Goal: Information Seeking & Learning: Find specific fact

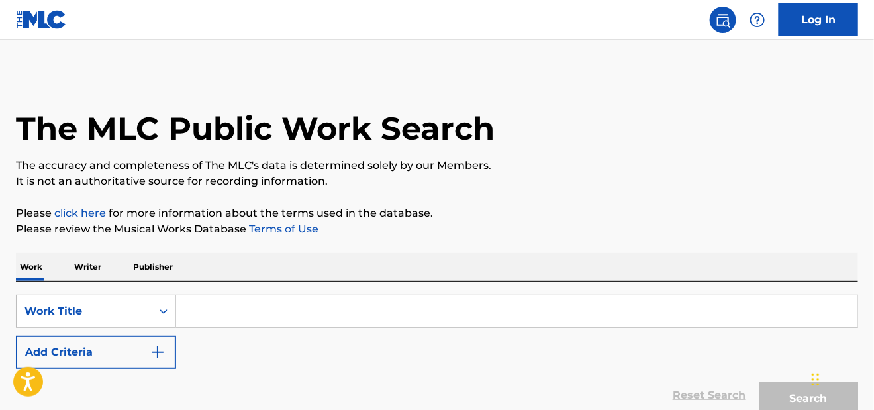
click at [215, 312] on input "Search Form" at bounding box center [516, 311] width 681 height 32
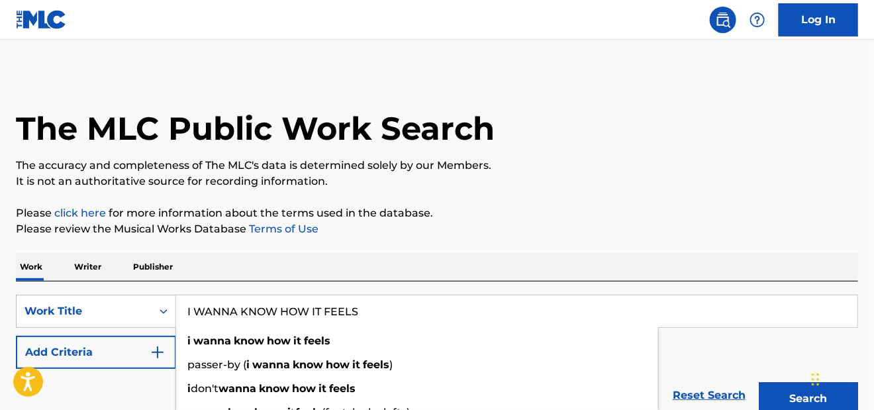
type input "I WANNA KNOW HOW IT FEELS"
click at [160, 354] on img "Search Form" at bounding box center [158, 352] width 16 height 16
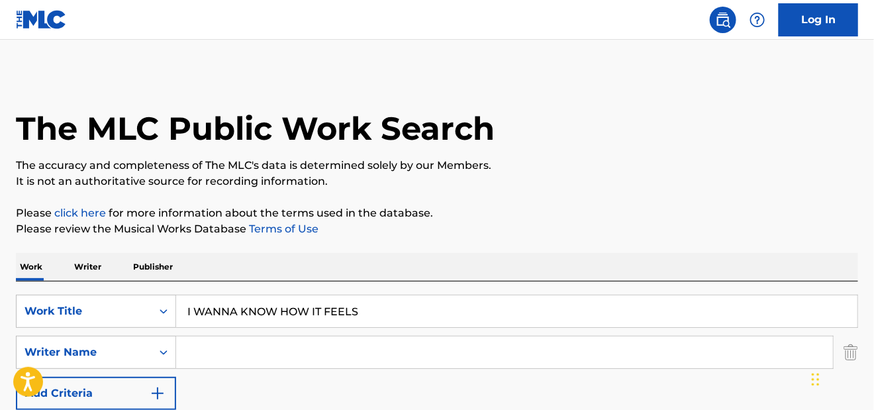
click at [202, 353] on input "Search Form" at bounding box center [504, 352] width 657 height 32
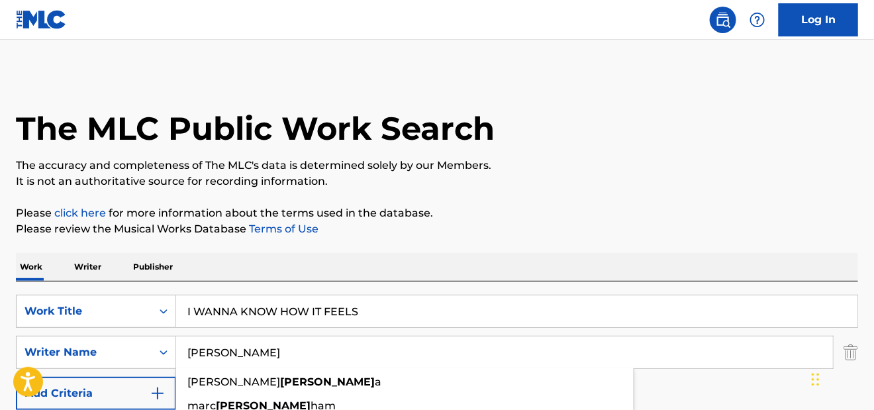
type input "[PERSON_NAME]"
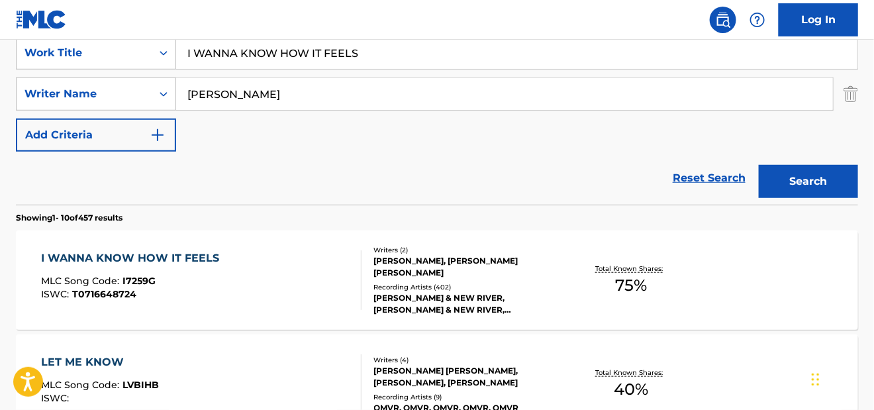
scroll to position [264, 0]
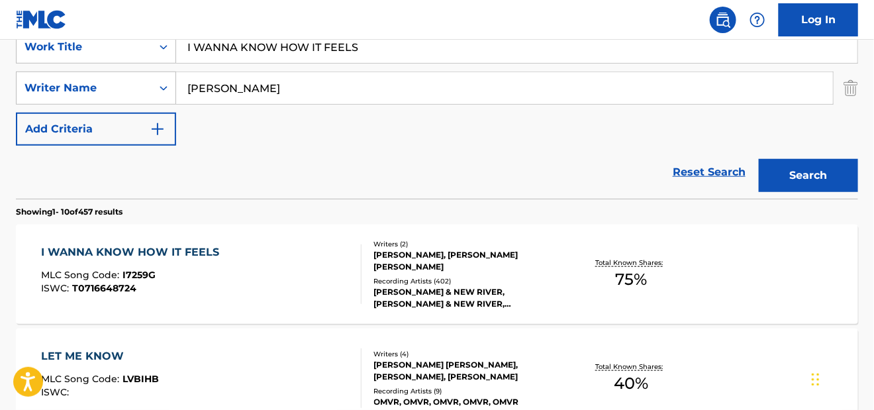
click at [158, 249] on div "I WANNA KNOW HOW IT FEELS" at bounding box center [133, 252] width 185 height 16
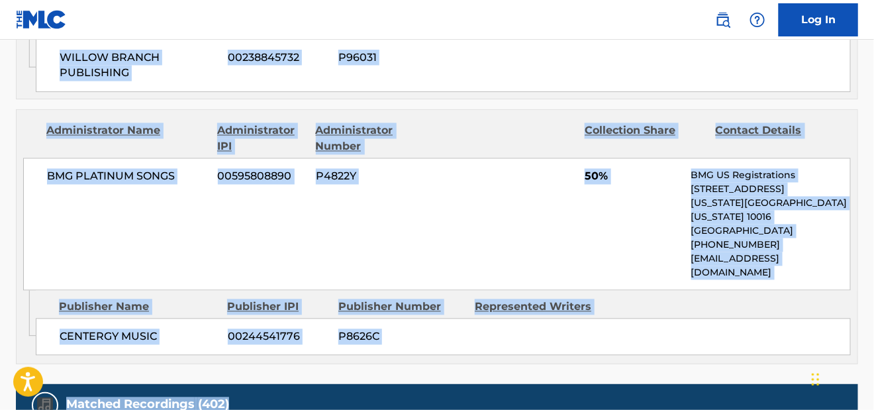
scroll to position [794, 0]
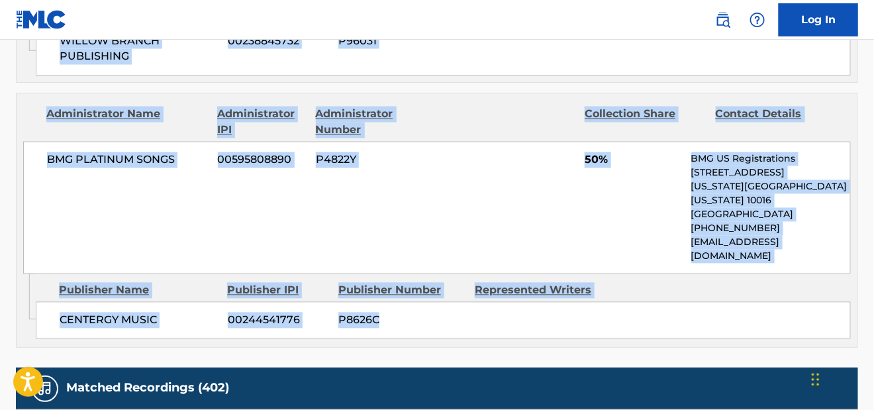
drag, startPoint x: 11, startPoint y: 58, endPoint x: 803, endPoint y: 258, distance: 817.2
click at [803, 258] on div "< Back to public search results Copy work link I WANNA KNOW HOW IT FEELS Work D…" at bounding box center [437, 59] width 874 height 1562
copy div "I WANNA KNOW HOW IT FEELS Work Detail Member Work Identifier -- MLC Song Code I…"
click at [598, 210] on div "BMG PLATINUM SONGS 00595808890 P4822Y 50% BMG US Registrations [STREET_ADDRESS]…" at bounding box center [436, 208] width 827 height 132
